Goal: Information Seeking & Learning: Learn about a topic

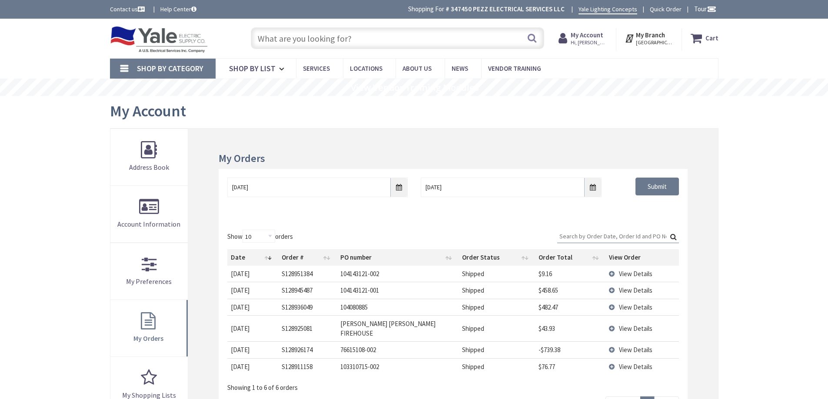
click at [315, 45] on input "text" at bounding box center [397, 38] width 293 height 22
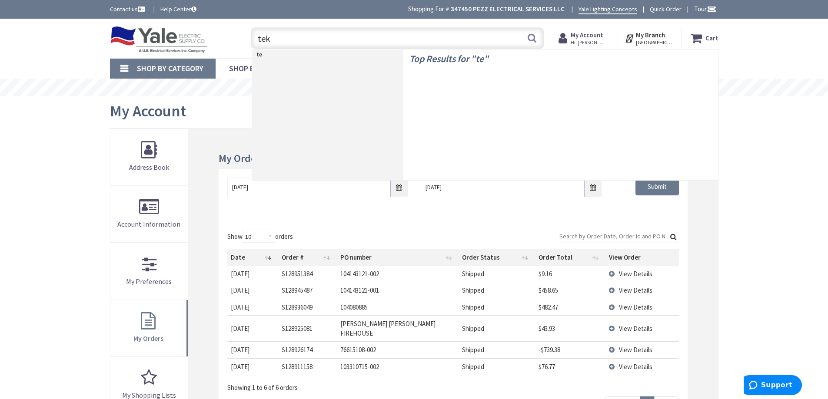
type input "teks"
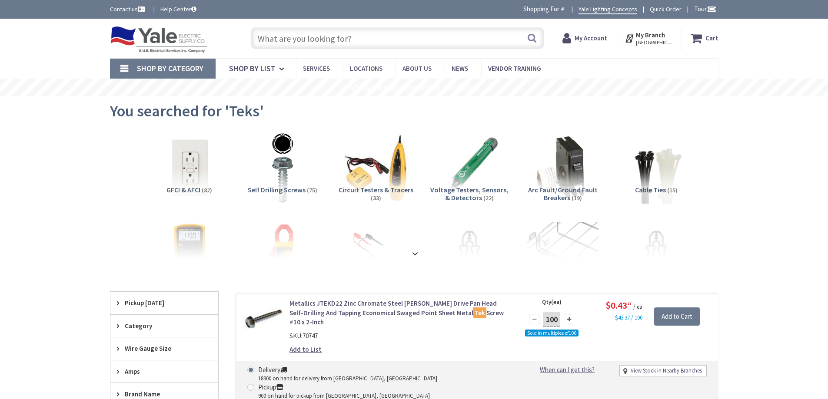
click at [280, 180] on img at bounding box center [283, 169] width 72 height 72
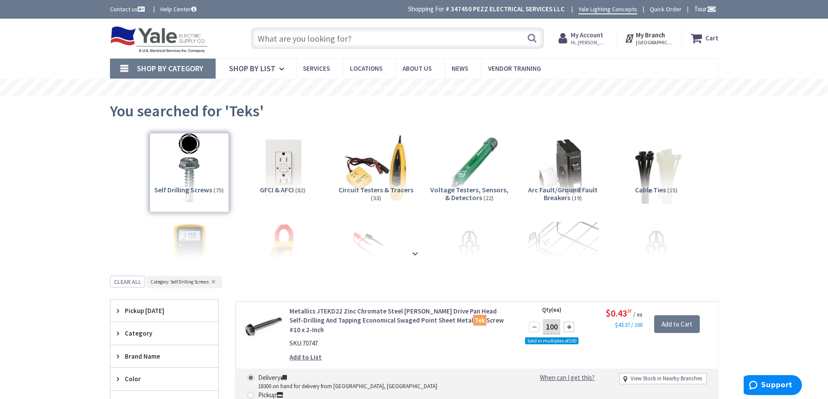
click at [387, 36] on input "text" at bounding box center [397, 38] width 293 height 22
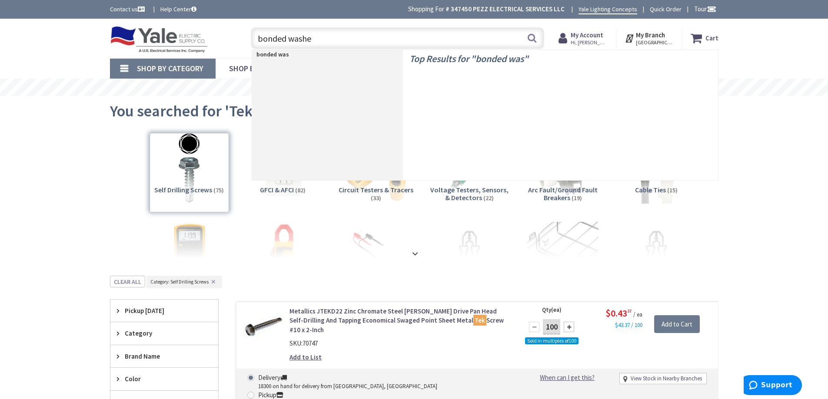
type input "bonded washer"
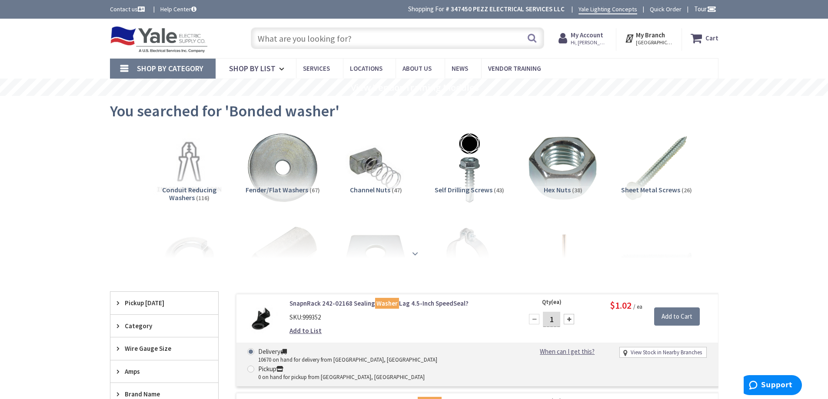
click at [414, 255] on strong at bounding box center [415, 254] width 10 height 10
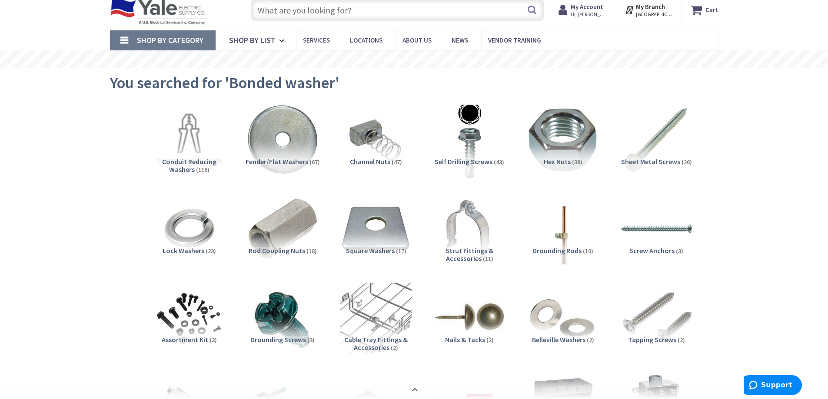
scroll to position [43, 0]
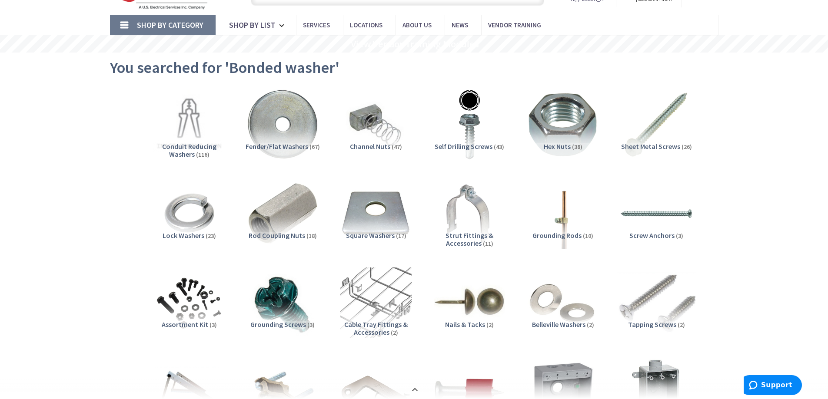
click at [661, 295] on img at bounding box center [655, 302] width 79 height 79
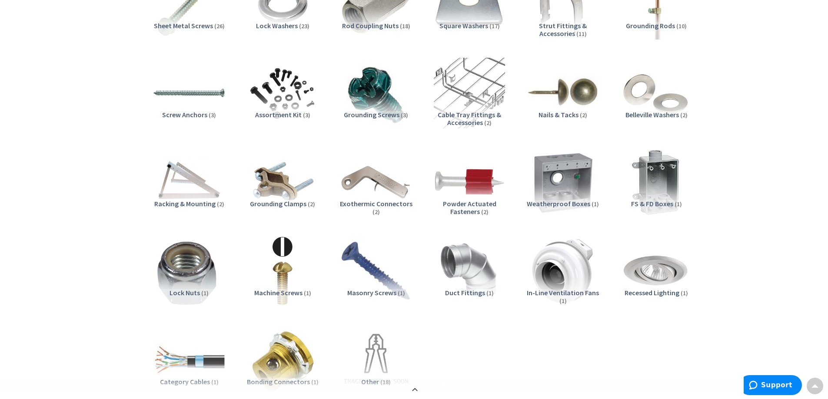
scroll to position [123, 0]
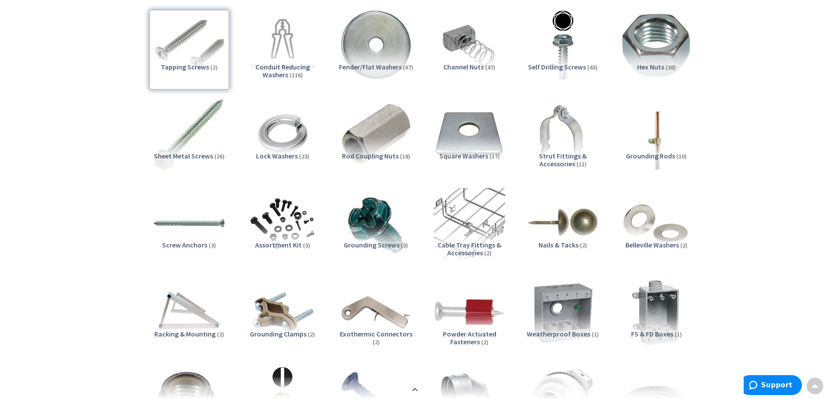
click at [187, 150] on img at bounding box center [188, 134] width 79 height 79
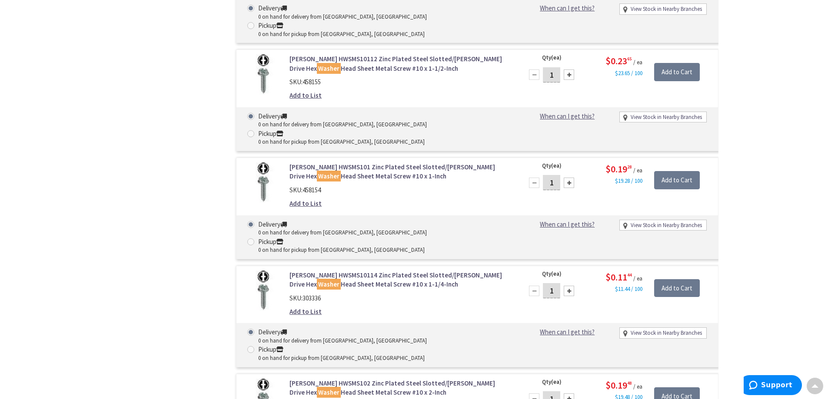
scroll to position [3076, 0]
